Goal: Task Accomplishment & Management: Complete application form

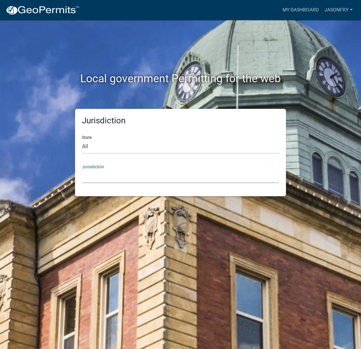
click at [99, 181] on select "[GEOGRAPHIC_DATA], [US_STATE] [GEOGRAPHIC_DATA], [US_STATE][PERSON_NAME][GEOGRA…" at bounding box center [180, 176] width 197 height 14
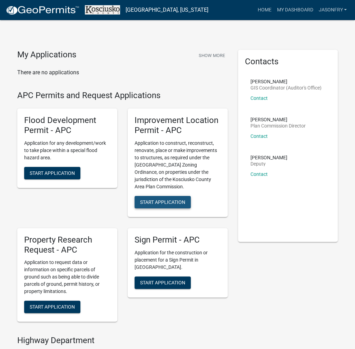
click at [159, 202] on span "Start Application" at bounding box center [162, 202] width 45 height 6
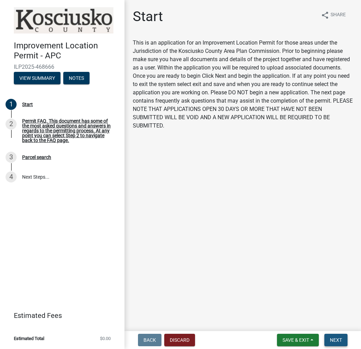
click at [339, 339] on span "Next" at bounding box center [335, 340] width 12 height 6
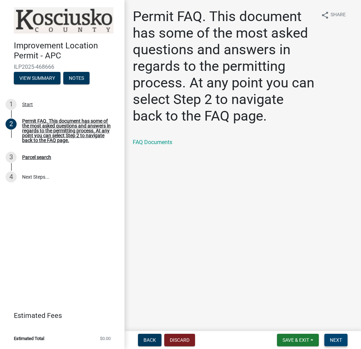
click at [339, 339] on span "Next" at bounding box center [335, 340] width 12 height 6
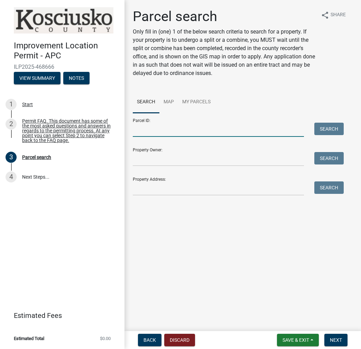
click at [143, 131] on input "Parcel ID:" at bounding box center [218, 130] width 171 height 14
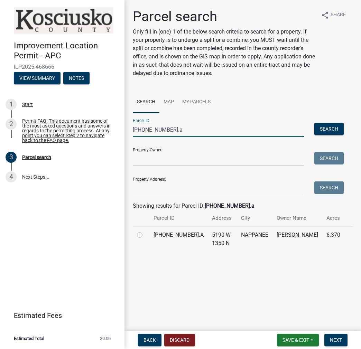
type input "[PHONE_NUMBER].a"
click at [145, 231] on label at bounding box center [145, 231] width 0 height 0
click at [145, 235] on input "radio" at bounding box center [147, 233] width 4 height 4
radio input "true"
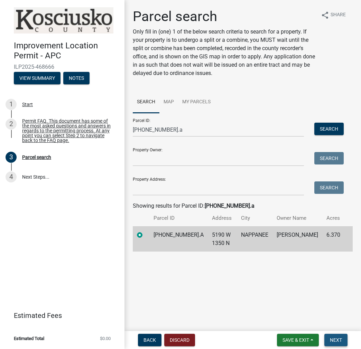
click at [337, 338] on span "Next" at bounding box center [335, 340] width 12 height 6
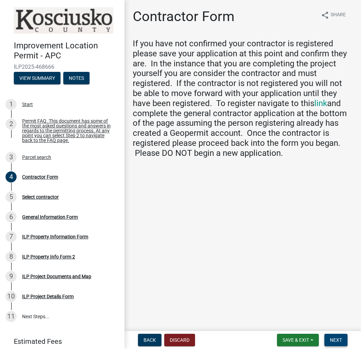
click at [337, 339] on span "Next" at bounding box center [335, 340] width 12 height 6
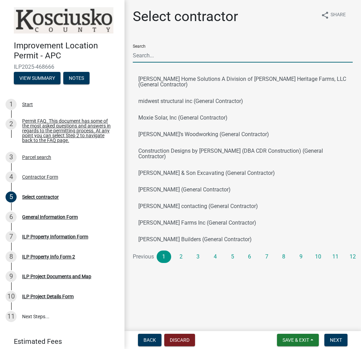
click at [164, 59] on input "Search" at bounding box center [243, 55] width 220 height 14
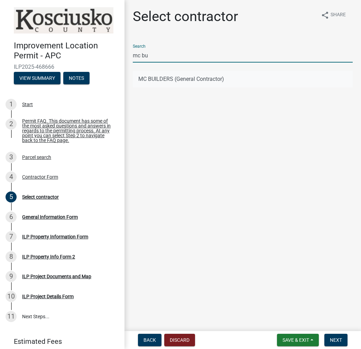
type input "mc bu"
click at [170, 79] on button "MC BUILDERS (General Contractor)" at bounding box center [243, 79] width 220 height 17
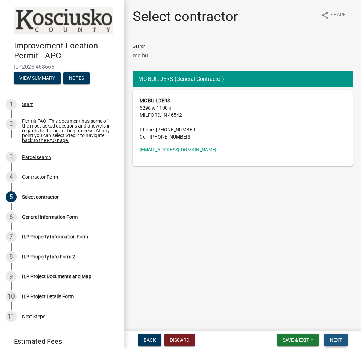
click at [341, 340] on button "Next" at bounding box center [335, 340] width 23 height 12
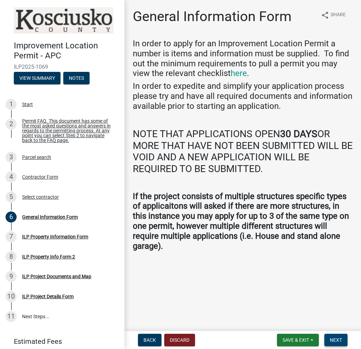
click at [337, 342] on span "Next" at bounding box center [335, 340] width 12 height 6
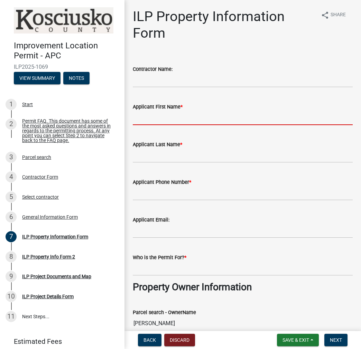
click at [142, 118] on input "Applicant First Name *" at bounding box center [243, 118] width 220 height 14
type input "[PERSON_NAME]"
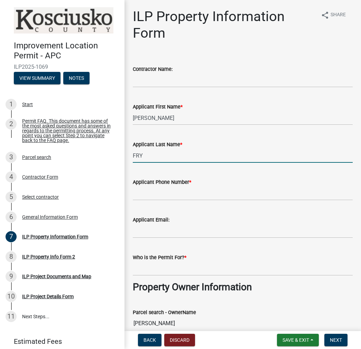
type input "FRY"
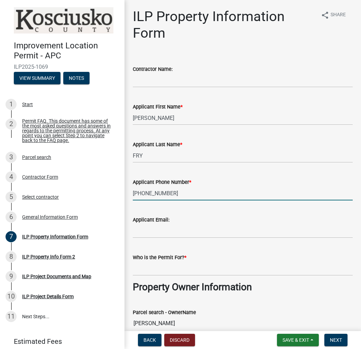
type input "[PHONE_NUMBER]"
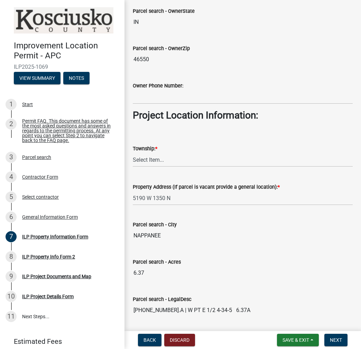
scroll to position [414, 0]
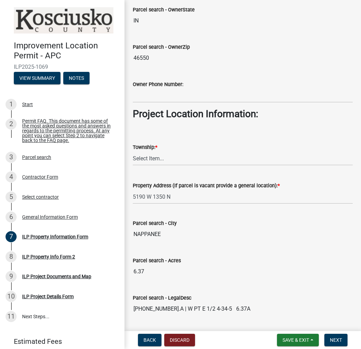
type input "[PERSON_NAME]"
click at [164, 157] on select "Select Item... [PERSON_NAME] - Elkhart Co Clay Etna [GEOGRAPHIC_DATA][PERSON_NA…" at bounding box center [243, 158] width 220 height 14
click at [133, 151] on select "Select Item... [PERSON_NAME] - Elkhart Co Clay Etna [GEOGRAPHIC_DATA][PERSON_NA…" at bounding box center [243, 158] width 220 height 14
select select "932d3346-0424-47ac-88f9-944c5d60a60e"
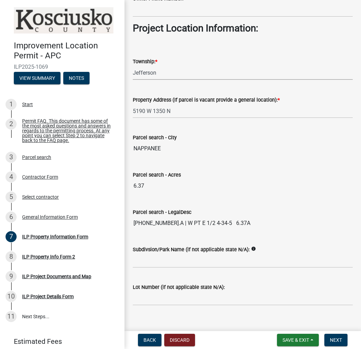
scroll to position [508, 0]
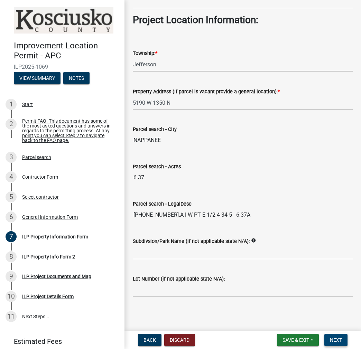
click at [335, 339] on span "Next" at bounding box center [335, 340] width 12 height 6
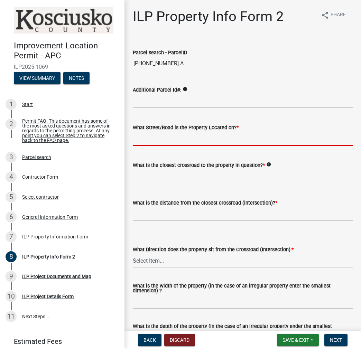
click at [147, 136] on input "What Street/Road is the Property Located on? *" at bounding box center [243, 139] width 220 height 14
type input "1350 N"
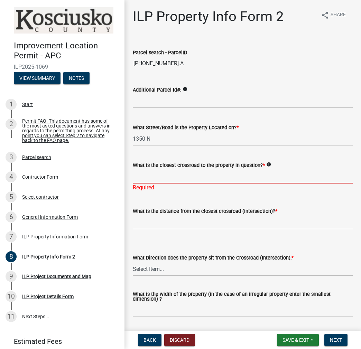
click at [158, 173] on input "What is the closest crossroad to the property in question? *" at bounding box center [243, 176] width 220 height 14
type input "500 W"
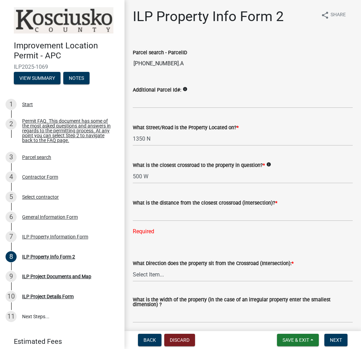
click at [190, 223] on div "What is the distance from the closest crossroad (intersection)? * Required" at bounding box center [243, 212] width 220 height 47
click at [190, 218] on input "text" at bounding box center [243, 214] width 220 height 14
type input "721"
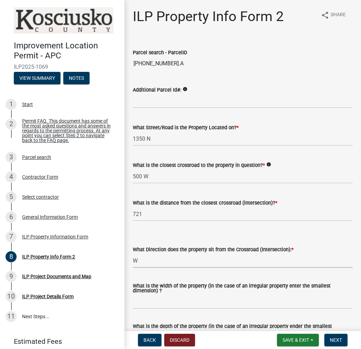
select select "7b11be74-d7bb-4878-8b50-4ecdc0000cbf"
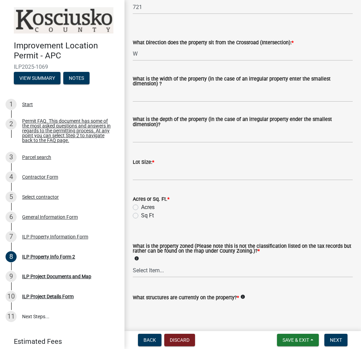
scroll to position [207, 0]
click at [174, 86] on div "What is the width of the property (in the case of an irregular property enter t…" at bounding box center [243, 81] width 220 height 11
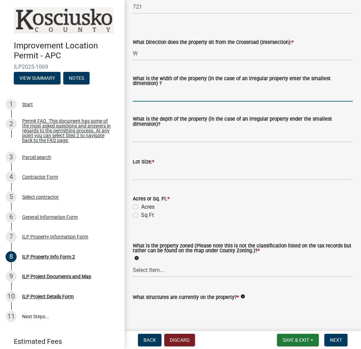
click at [169, 94] on input "What is the width of the property (in the case of an irregular property enter t…" at bounding box center [243, 94] width 220 height 14
type input "680"
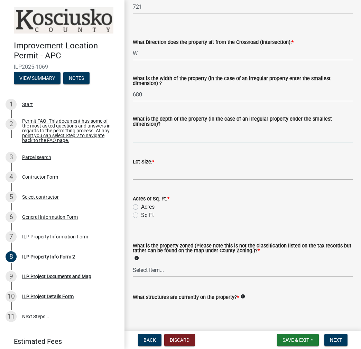
click at [143, 140] on input "What is the depth of the property (in the case of an irregular property ender t…" at bounding box center [243, 135] width 220 height 14
type input "407"
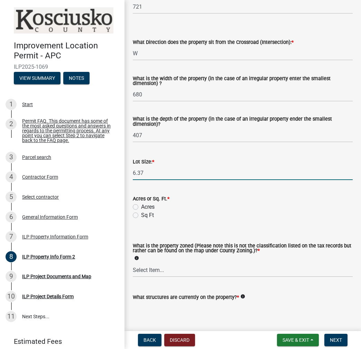
type input "6.37"
click at [141, 203] on input "Acres" at bounding box center [143, 205] width 4 height 4
radio input "true"
click at [182, 274] on select "Select Item... Agricultural Agricultural 2 Commercial Environmental Industrial …" at bounding box center [243, 270] width 220 height 14
click at [133, 263] on select "Select Item... Agricultural Agricultural 2 Commercial Environmental Industrial …" at bounding box center [243, 270] width 220 height 14
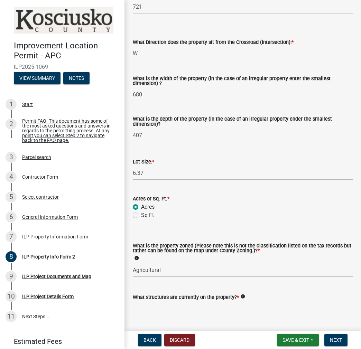
select select "ea119d11-e52e-4559-b746-af06211fe819"
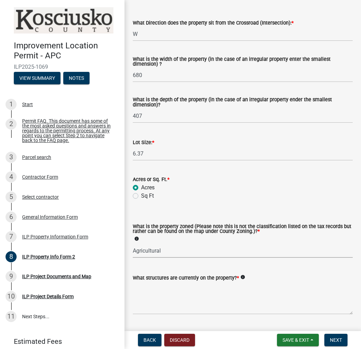
scroll to position [245, 0]
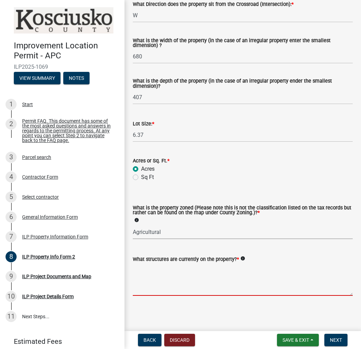
click at [202, 281] on textarea "What structures are currently on the property? *" at bounding box center [243, 279] width 220 height 32
click at [164, 277] on textarea "What structures are currently on the property? *" at bounding box center [243, 279] width 220 height 32
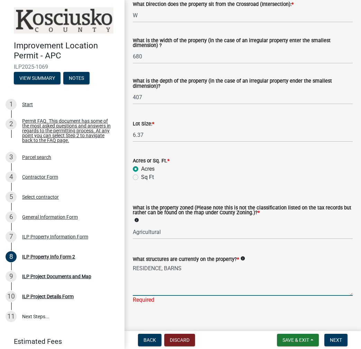
type textarea "RESIDENCE, BARNS"
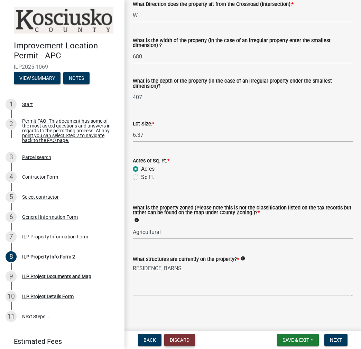
click at [185, 341] on button "Discard" at bounding box center [179, 340] width 31 height 12
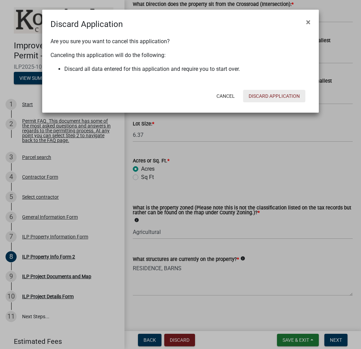
click at [289, 101] on button "Discard Application" at bounding box center [274, 96] width 62 height 12
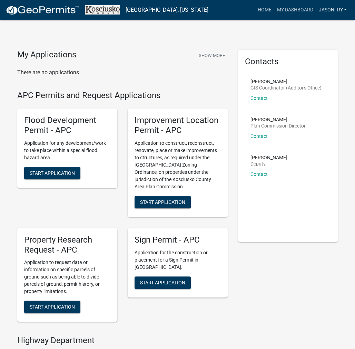
click at [332, 10] on link "JASONFRY" at bounding box center [333, 9] width 34 height 13
drag, startPoint x: 310, startPoint y: 56, endPoint x: 311, endPoint y: 51, distance: 4.2
click at [310, 54] on link "Logout" at bounding box center [322, 50] width 55 height 17
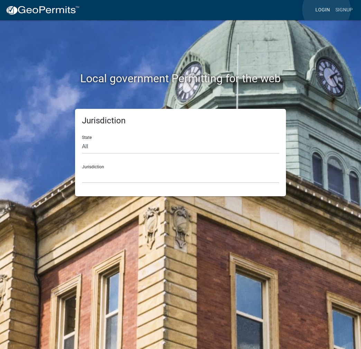
click at [326, 9] on link "Login" at bounding box center [322, 9] width 20 height 13
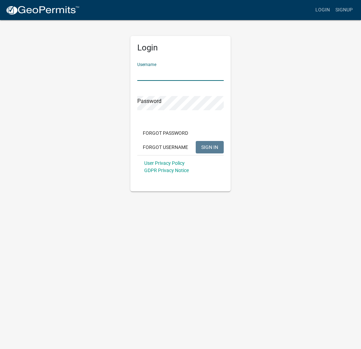
click at [172, 72] on input "Username" at bounding box center [180, 74] width 86 height 14
type input "kosplanning"
click at [195, 141] on button "SIGN IN" at bounding box center [209, 147] width 28 height 12
